Goal: Use online tool/utility: Utilize a website feature to perform a specific function

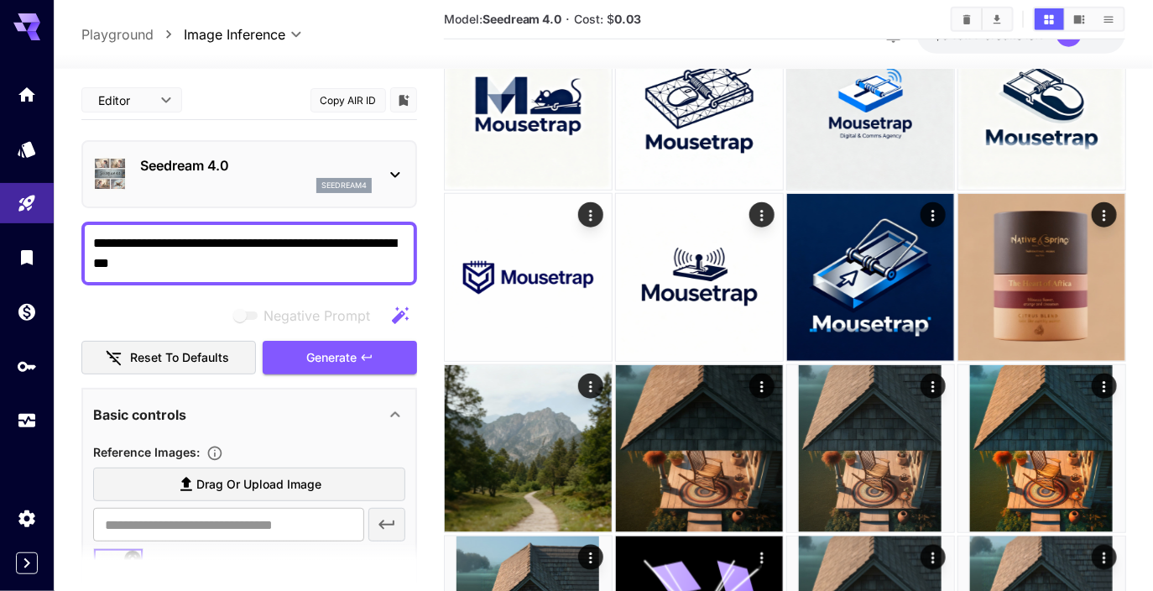
click at [227, 269] on textarea "**********" at bounding box center [249, 253] width 313 height 40
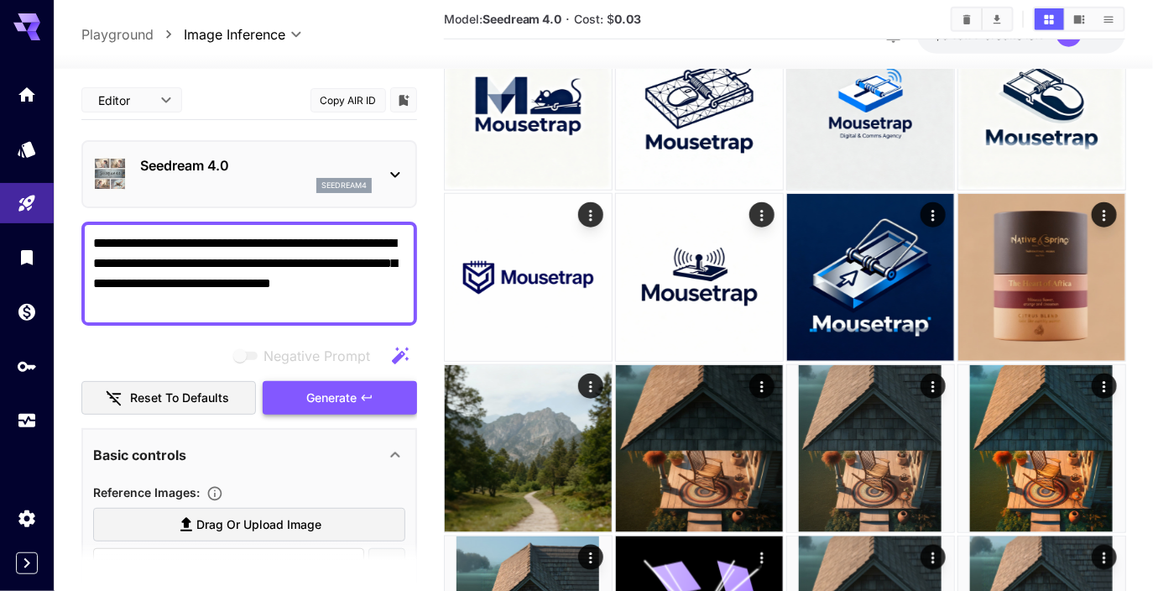
type textarea "**********"
click at [336, 389] on span "Generate" at bounding box center [331, 398] width 50 height 21
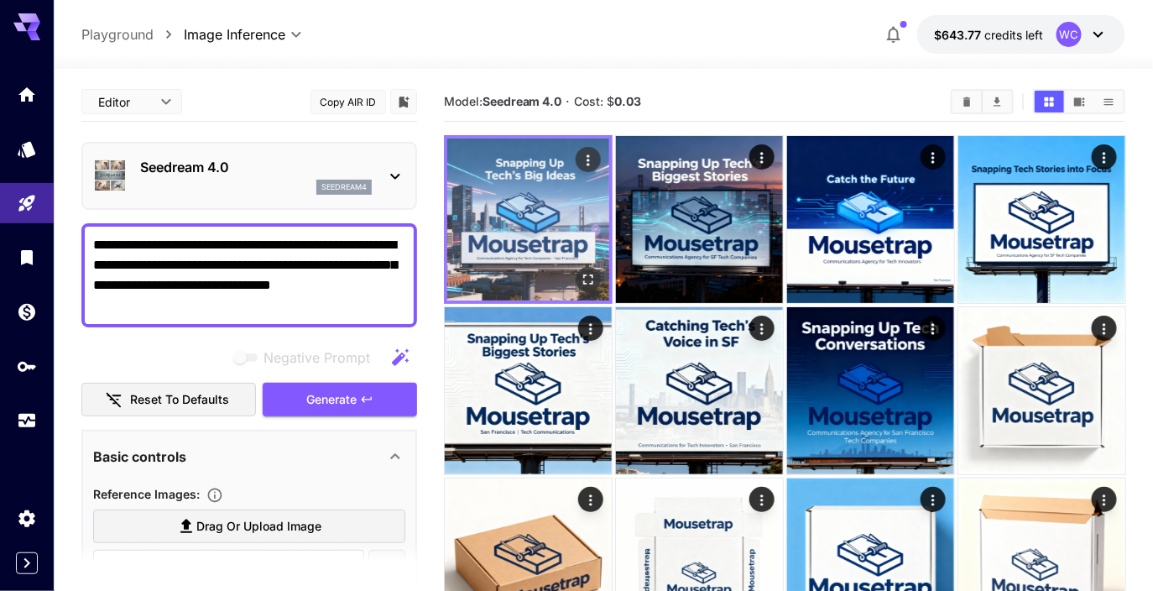
click at [583, 279] on icon "Open in fullscreen" at bounding box center [587, 279] width 17 height 17
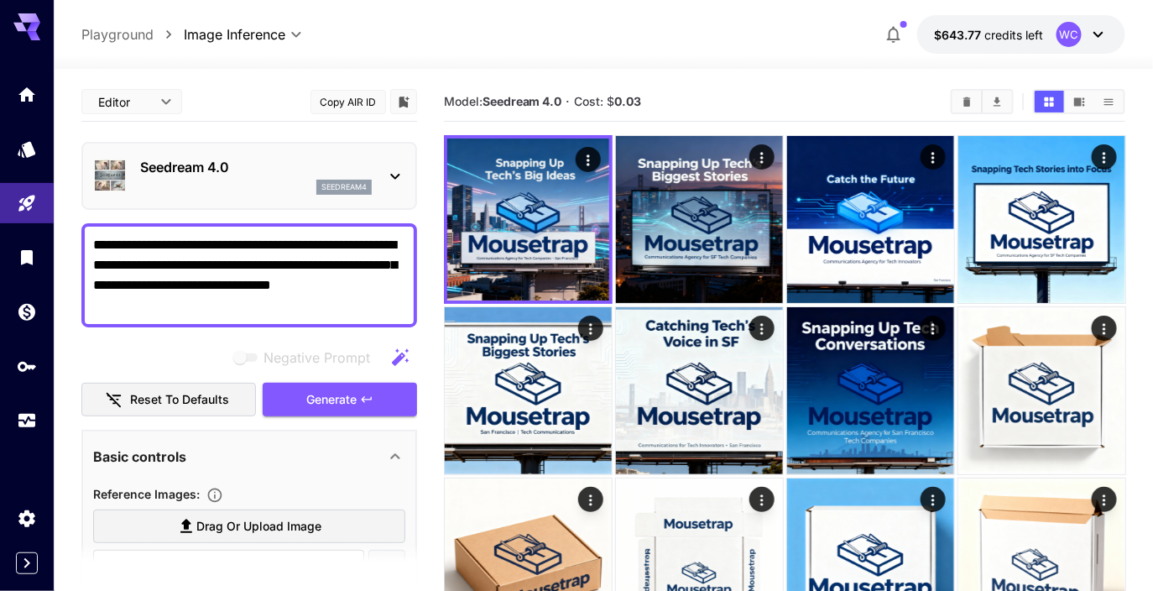
click at [274, 180] on div "seedream4" at bounding box center [256, 187] width 232 height 15
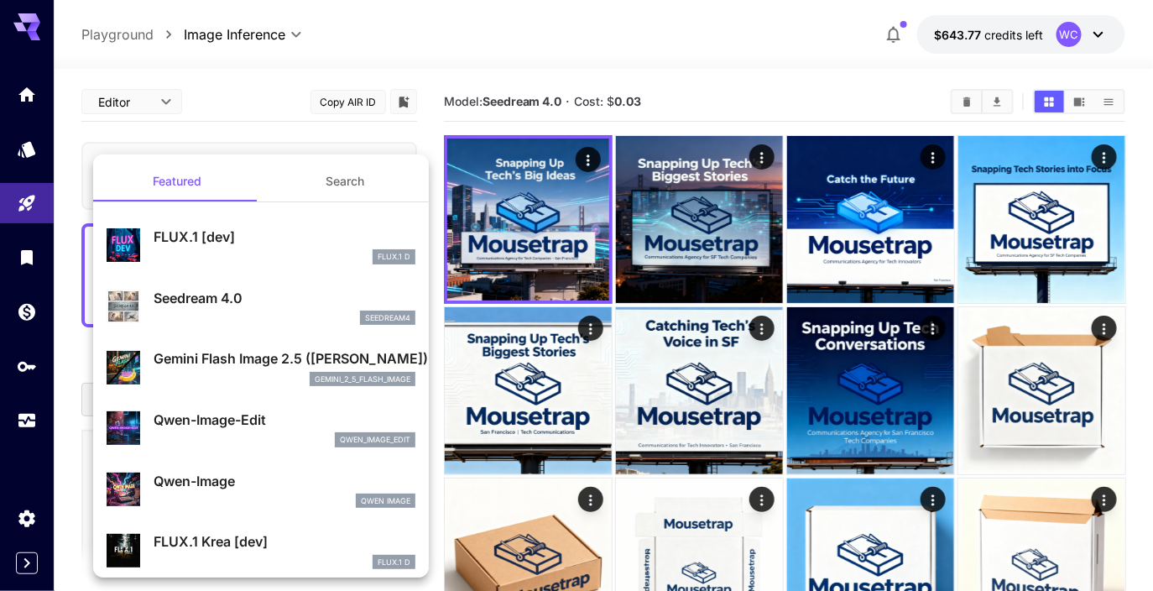
click at [233, 357] on p "Gemini Flash Image 2.5 ([PERSON_NAME])" at bounding box center [285, 358] width 262 height 20
type input "*"
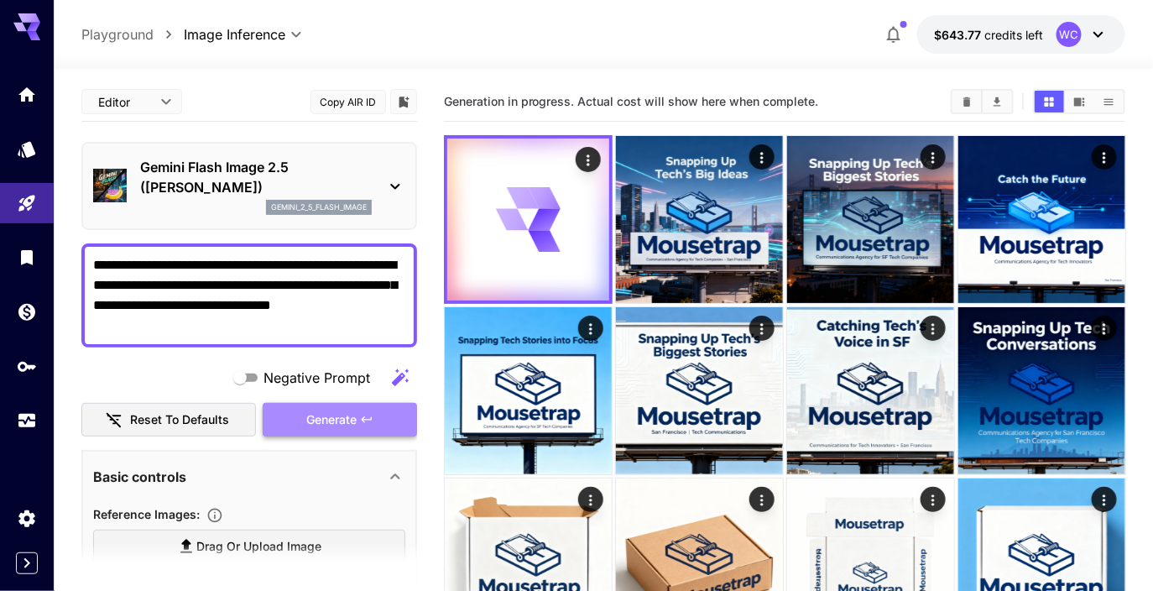
click at [336, 416] on span "Generate" at bounding box center [331, 419] width 50 height 21
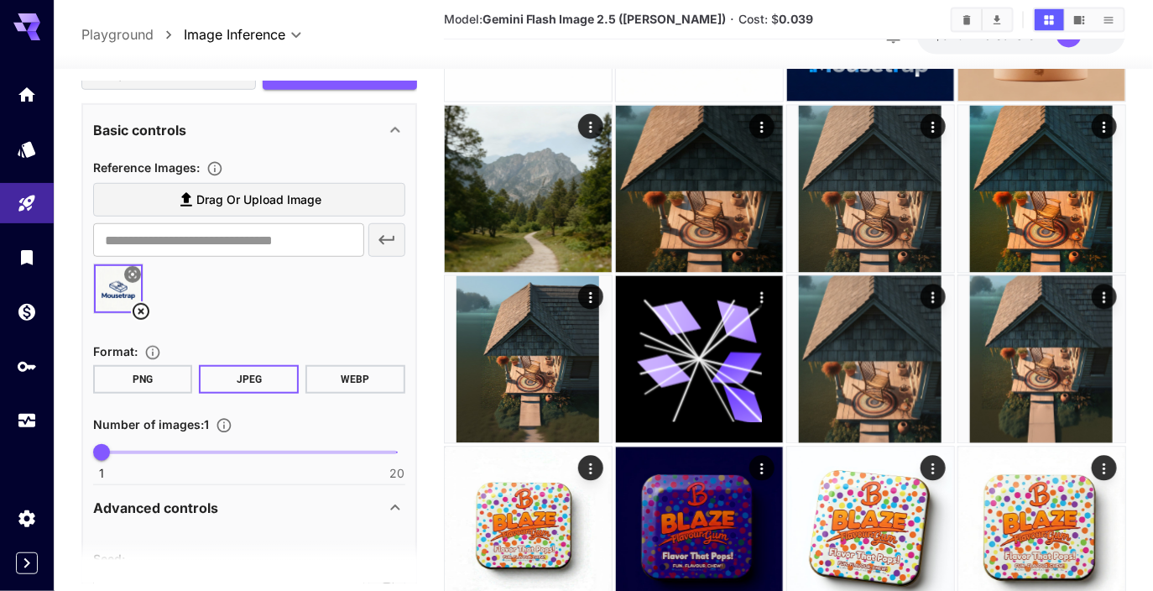
scroll to position [355, 0]
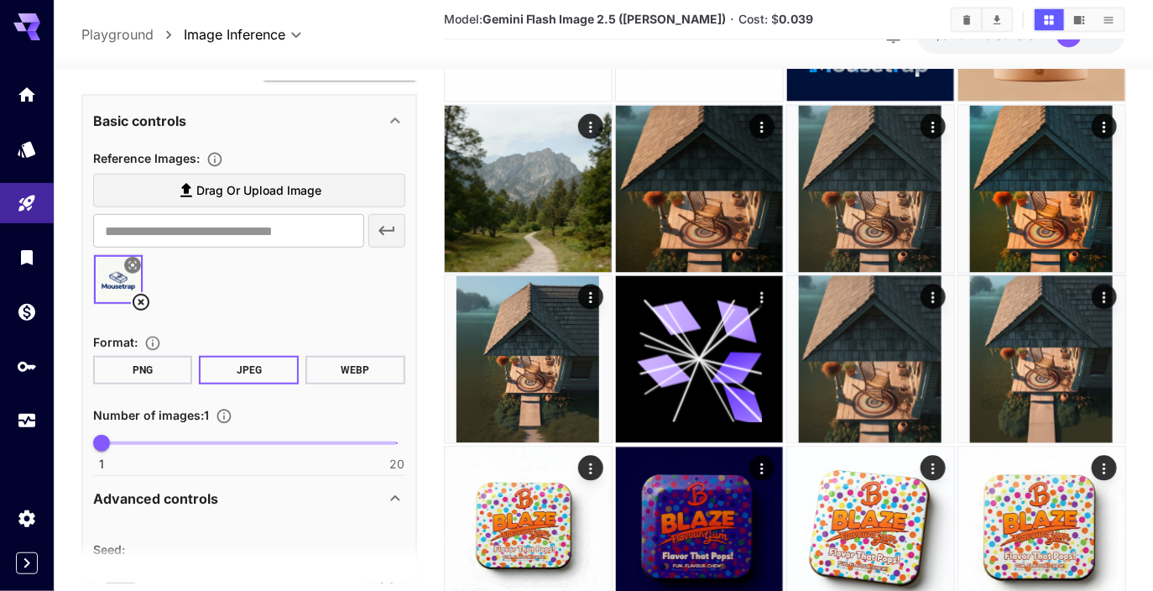
click at [208, 420] on p "Number of images : 1" at bounding box center [166, 414] width 146 height 20
click at [208, 426] on section "Number of images : 1 1 20 1" at bounding box center [249, 436] width 312 height 65
type input "*"
click at [206, 437] on span "1 20 8" at bounding box center [249, 442] width 295 height 25
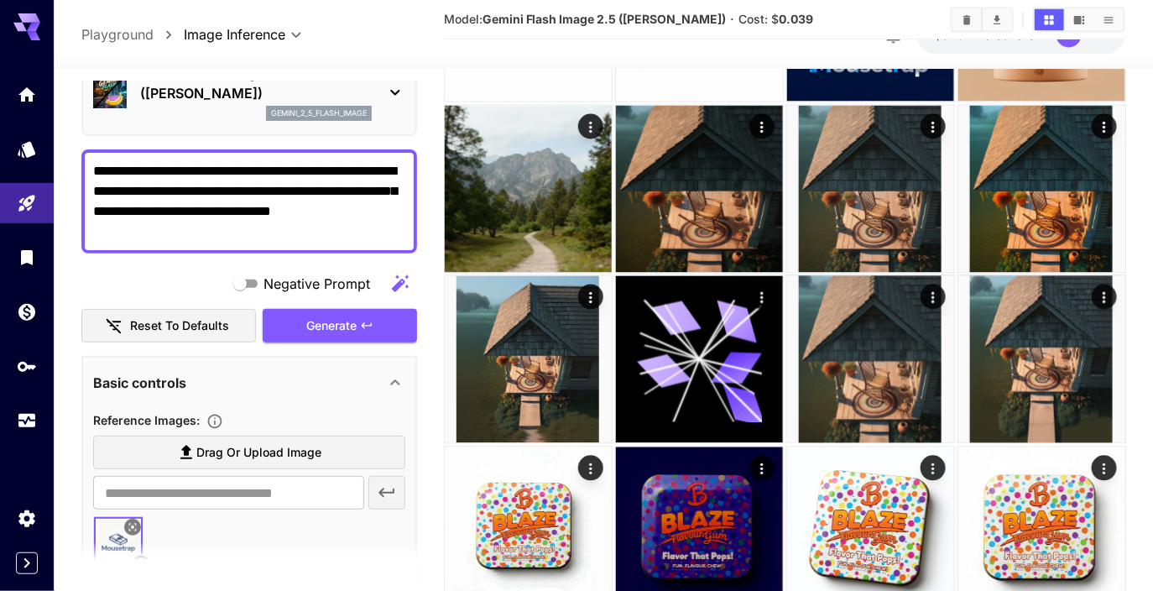
scroll to position [69, 0]
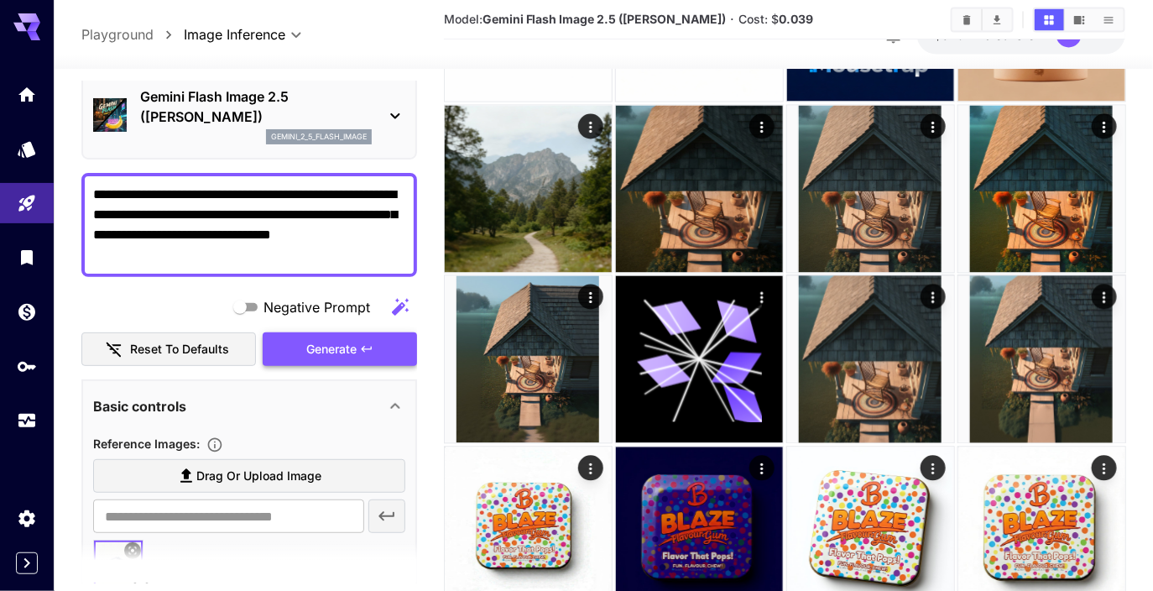
click at [356, 352] on span "Generate" at bounding box center [331, 349] width 50 height 21
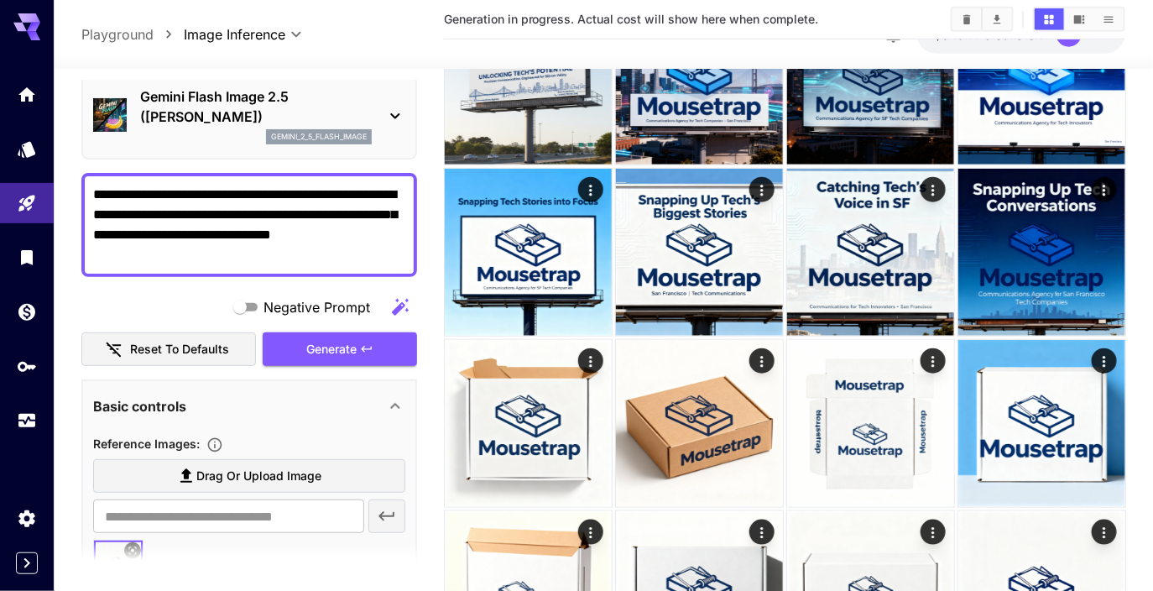
scroll to position [0, 0]
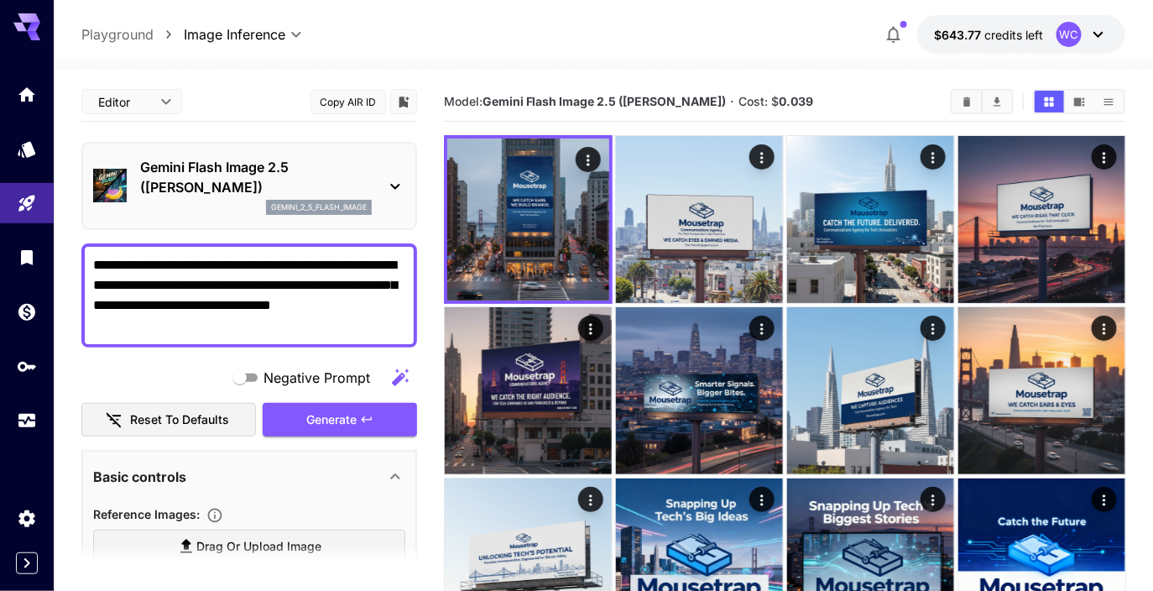
scroll to position [69, 0]
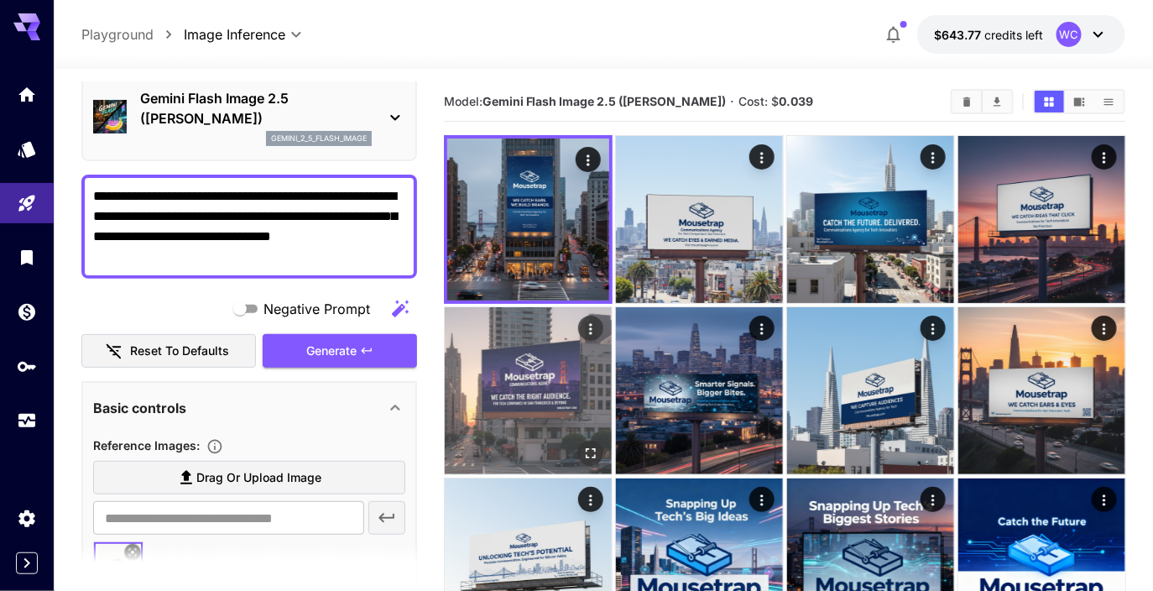
click at [553, 413] on img at bounding box center [528, 390] width 167 height 167
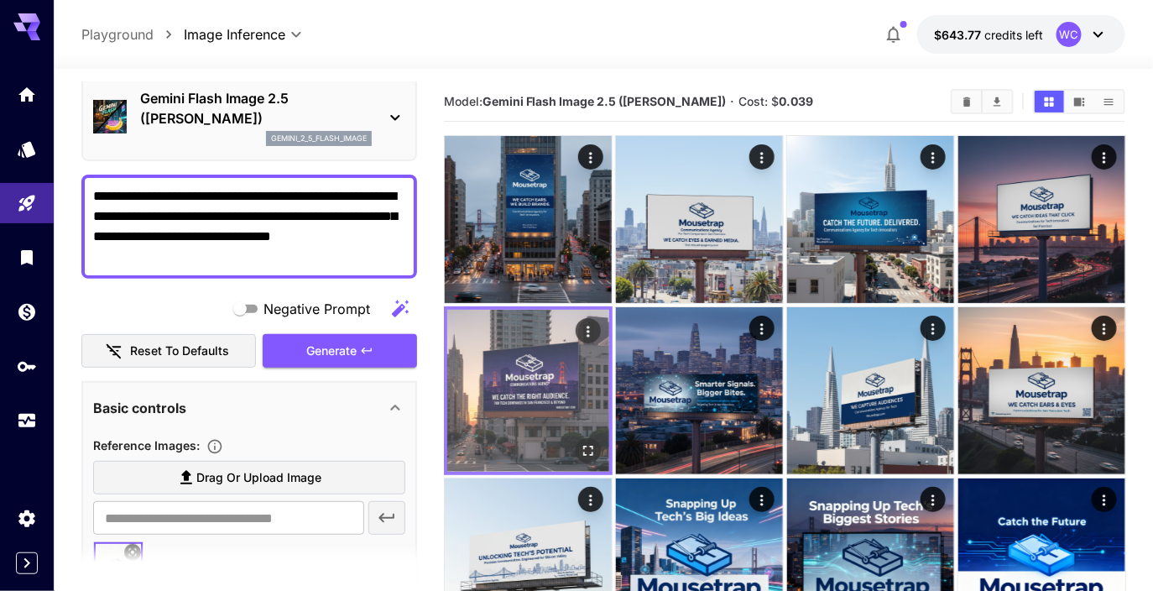
click at [590, 451] on icon "Open in fullscreen" at bounding box center [587, 450] width 17 height 17
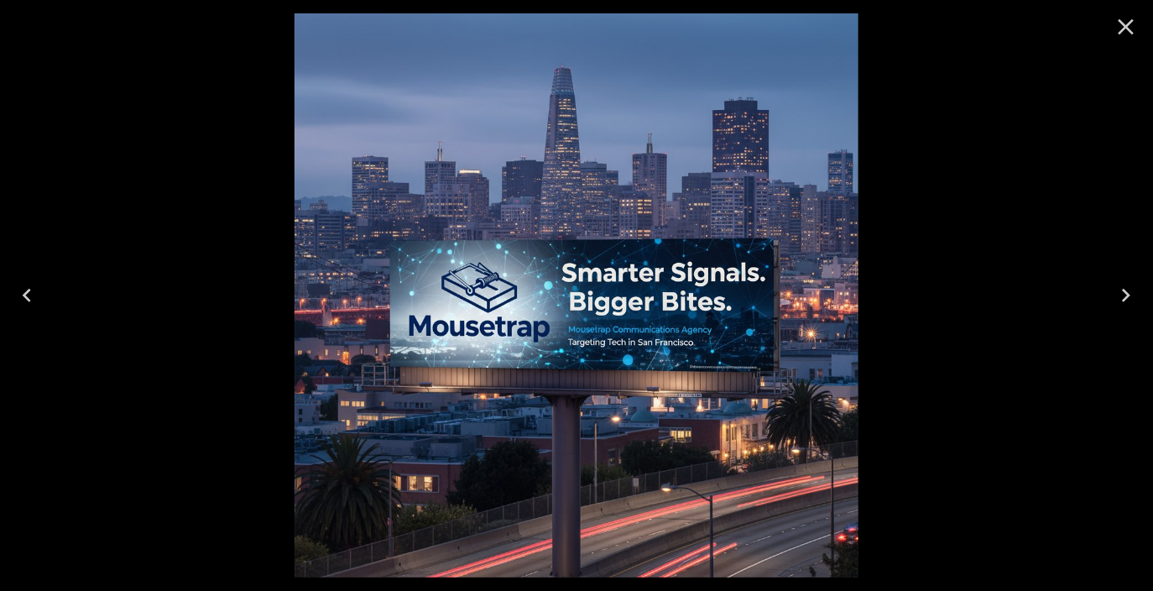
scroll to position [69, 0]
